Goal: Task Accomplishment & Management: Manage account settings

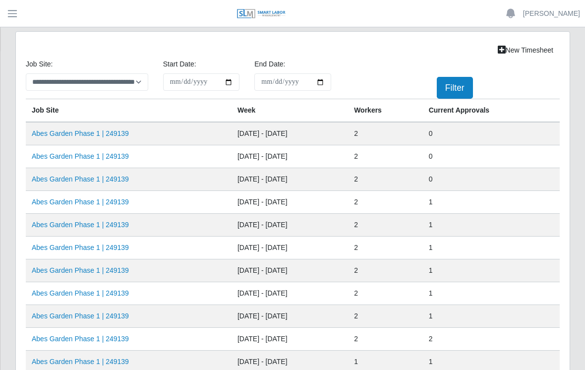
click at [100, 158] on link "Abes Garden Phase 1 | 249139" at bounding box center [80, 156] width 97 height 8
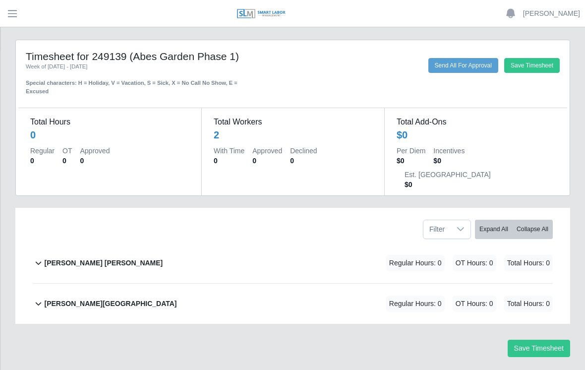
click at [89, 258] on b "[PERSON_NAME] [PERSON_NAME]" at bounding box center [103, 263] width 119 height 10
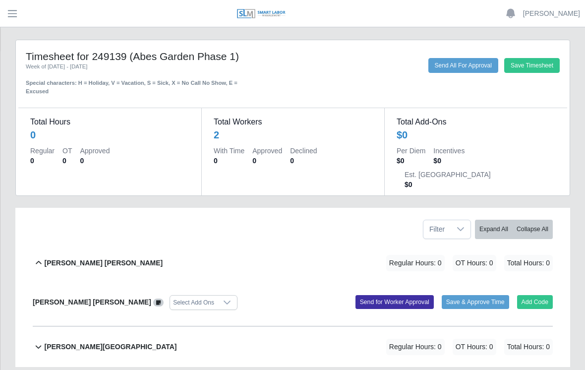
click at [539, 295] on button "Add Code" at bounding box center [535, 302] width 36 height 14
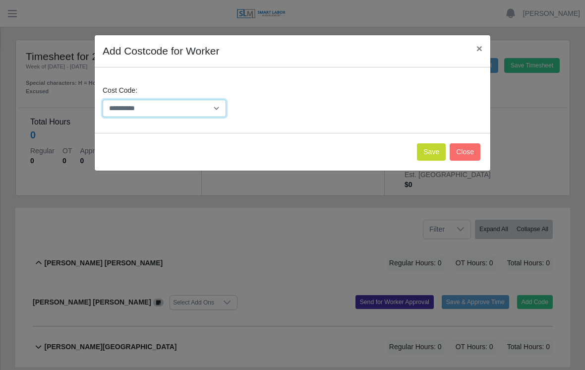
click at [212, 108] on select "**********" at bounding box center [164, 108] width 123 height 17
select select "**********"
click at [432, 155] on button "Save" at bounding box center [431, 151] width 29 height 17
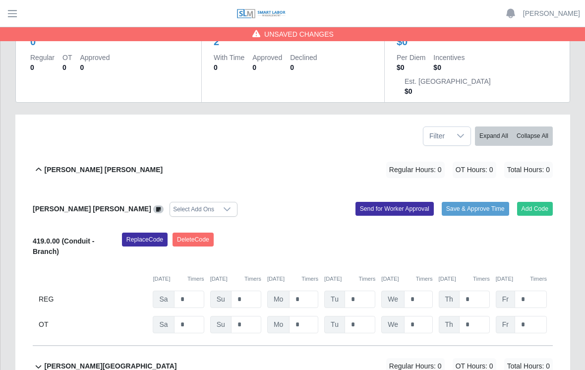
scroll to position [95, 0]
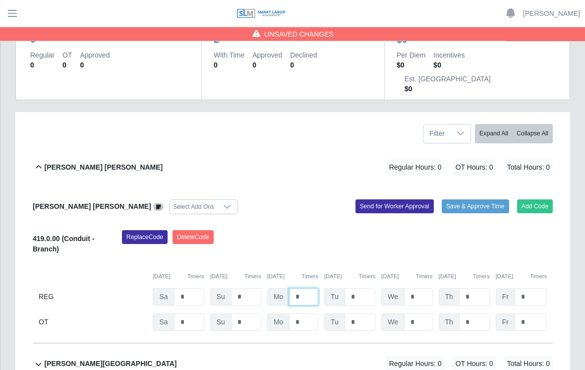
click at [306, 289] on input "*" at bounding box center [303, 297] width 29 height 17
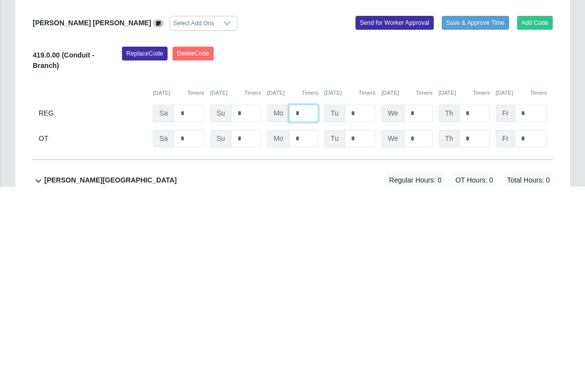
type input "*"
click at [503, 231] on div "Replace Code [GEOGRAPHIC_DATA] Code" at bounding box center [338, 246] width 446 height 30
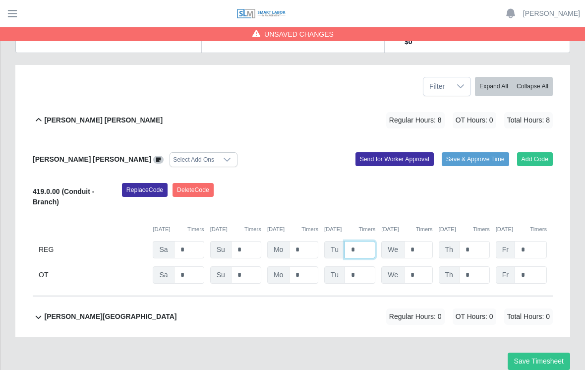
click at [367, 241] on input "*" at bounding box center [360, 249] width 31 height 17
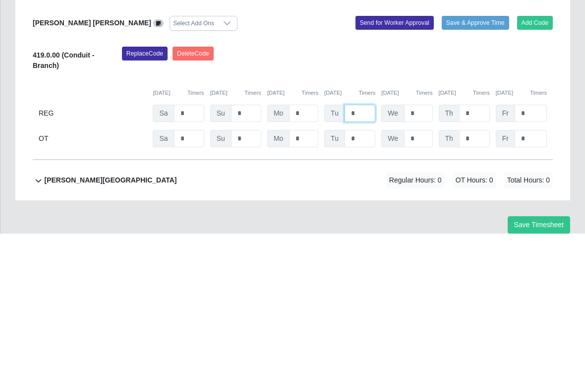
type input "*"
click at [551, 183] on div "Replace Code [GEOGRAPHIC_DATA] Code" at bounding box center [338, 198] width 446 height 30
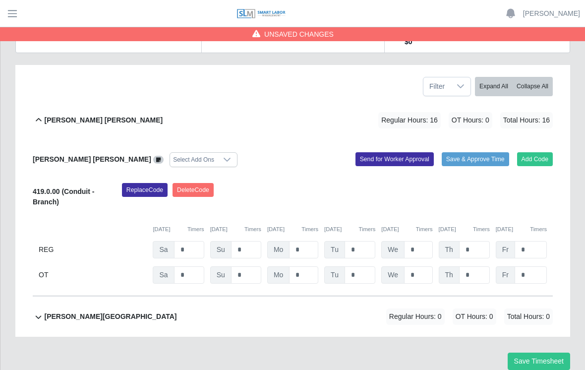
click at [543, 353] on button "Save Timesheet" at bounding box center [539, 361] width 62 height 17
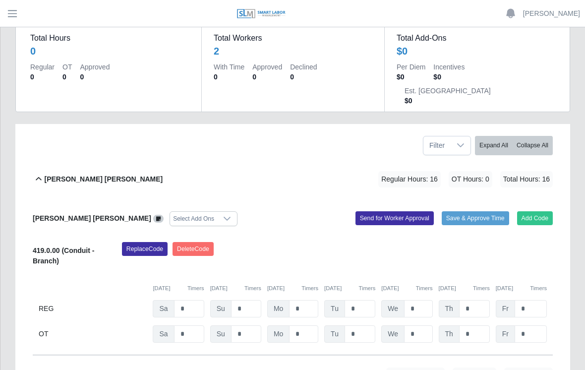
scroll to position [0, 0]
